Goal: Information Seeking & Learning: Learn about a topic

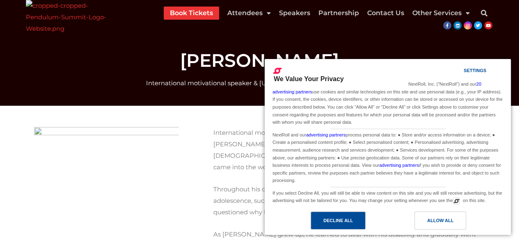
click at [333, 224] on div "Decline All" at bounding box center [338, 220] width 30 height 9
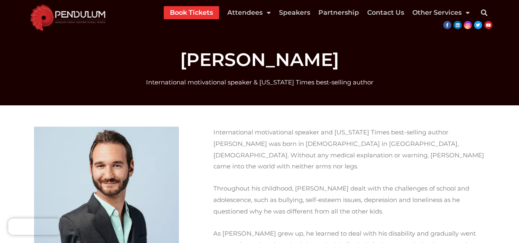
click at [141, 185] on img at bounding box center [106, 199] width 145 height 145
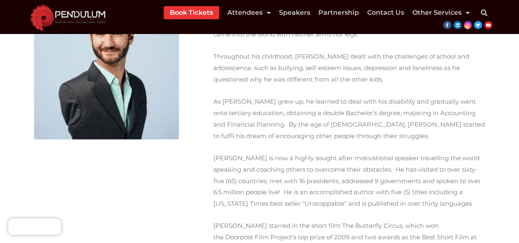
scroll to position [132, 0]
click at [116, 102] on img at bounding box center [106, 66] width 145 height 145
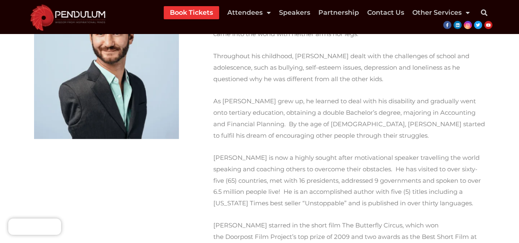
click at [116, 102] on img at bounding box center [106, 66] width 145 height 145
click at [98, 83] on img at bounding box center [106, 66] width 145 height 145
click at [119, 68] on img at bounding box center [106, 66] width 145 height 145
click at [107, 93] on img at bounding box center [106, 66] width 145 height 145
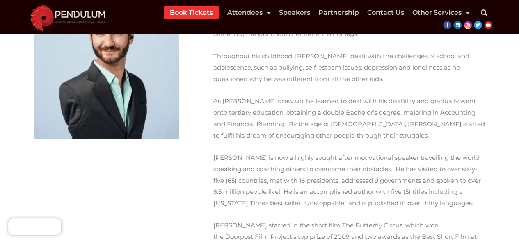
click at [107, 93] on img at bounding box center [106, 66] width 145 height 145
